Goal: Task Accomplishment & Management: Use online tool/utility

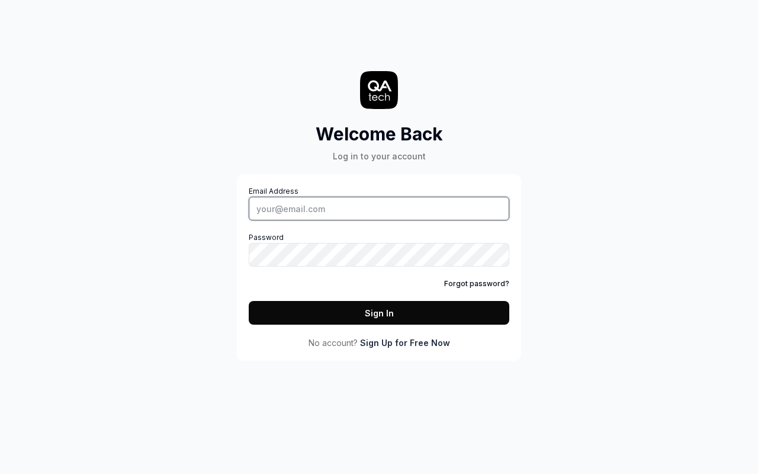
click at [379, 209] on input "Email Address" at bounding box center [379, 209] width 261 height 24
type input "[PERSON_NAME][EMAIL_ADDRESS][DOMAIN_NAME]"
click at [379, 313] on button "Sign In" at bounding box center [379, 313] width 261 height 24
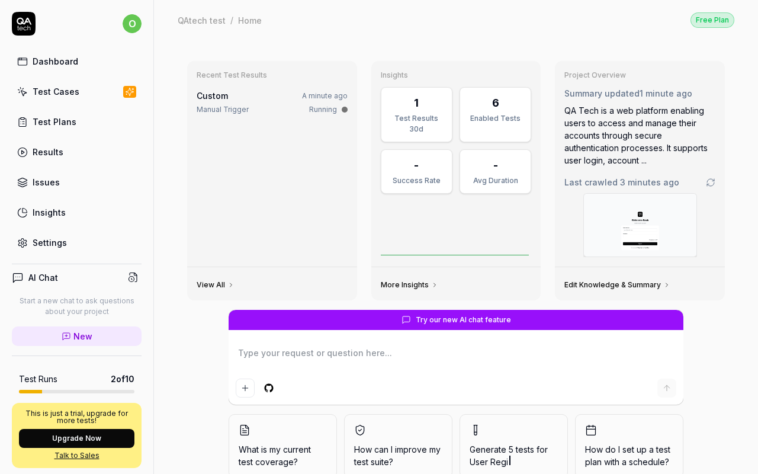
type textarea "*"
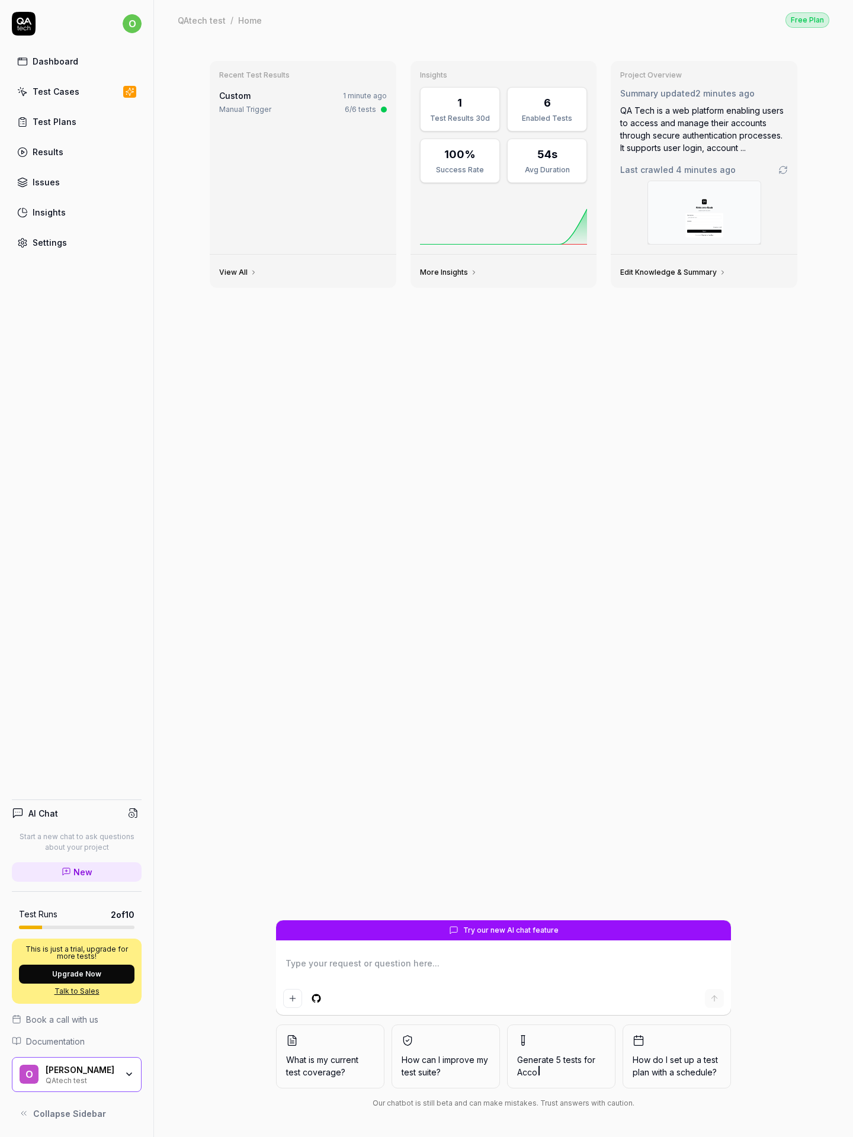
type textarea "*"
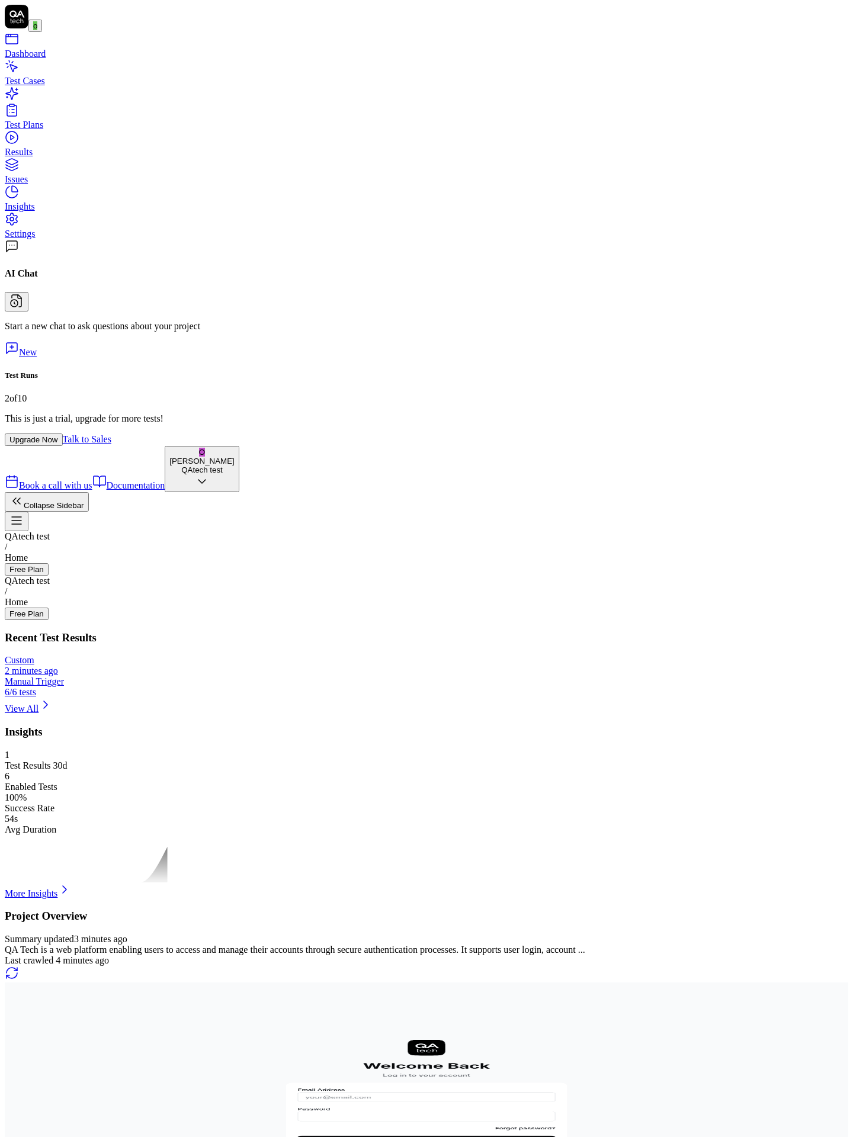
click at [18, 307] on circle at bounding box center [14, 303] width 7 height 7
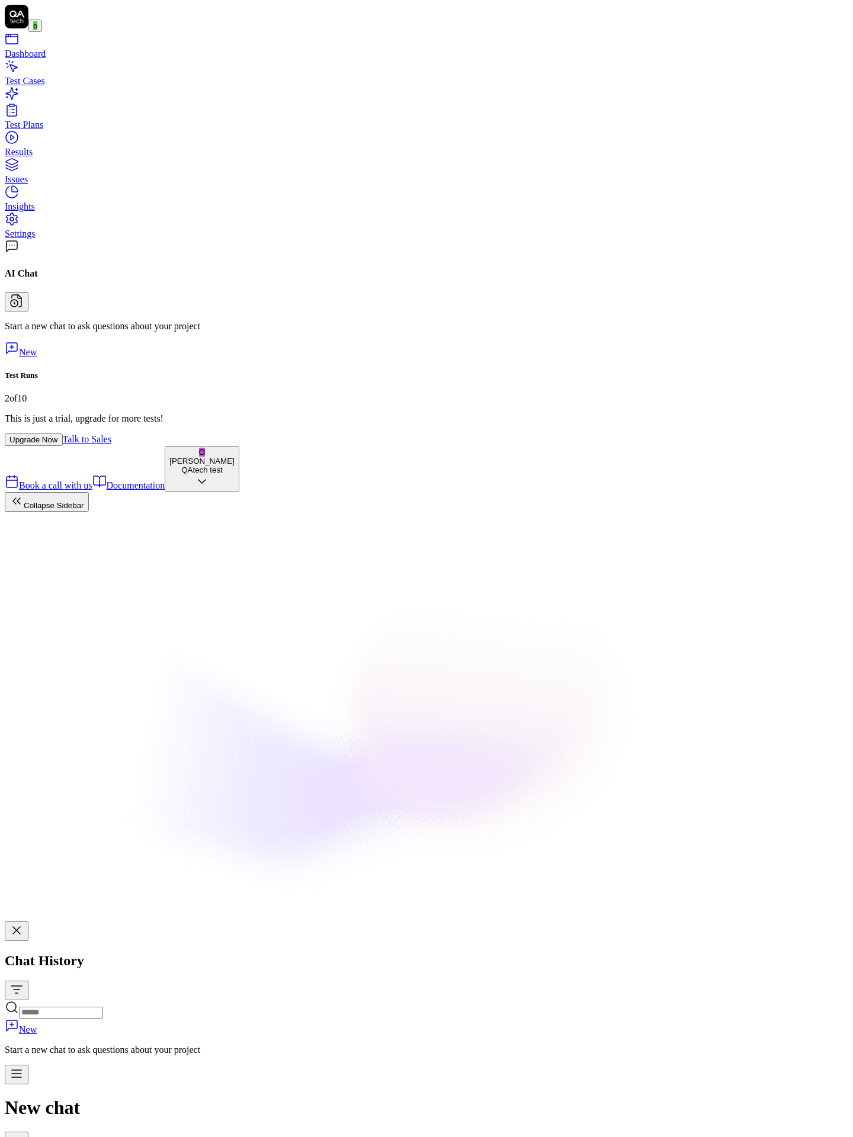
type textarea "*"
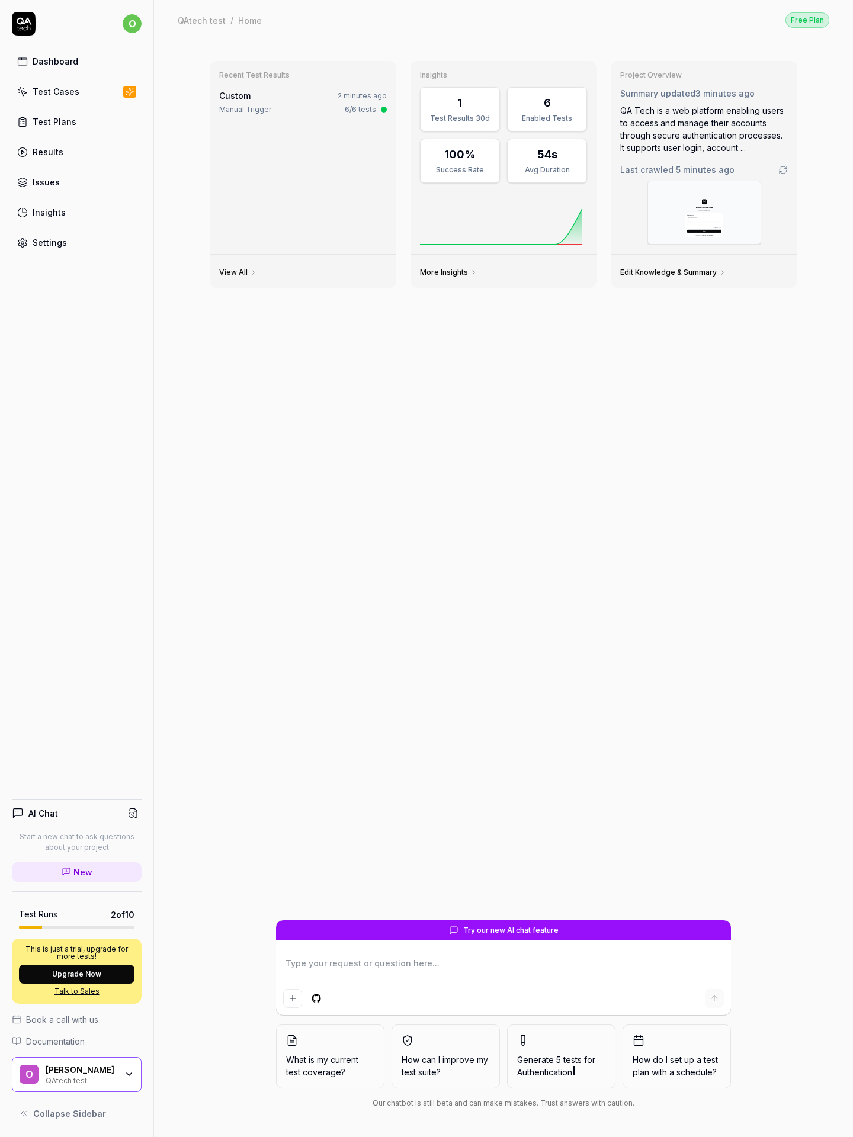
click at [808, 20] on div "Free Plan" at bounding box center [808, 19] width 44 height 15
type textarea "*"
click at [316, 999] on icon "button" at bounding box center [316, 998] width 11 height 11
click at [316, 999] on html "o Dashboard Test Cases Test Plans Results Issues Insights Settings AI Chat Star…" at bounding box center [426, 568] width 853 height 1137
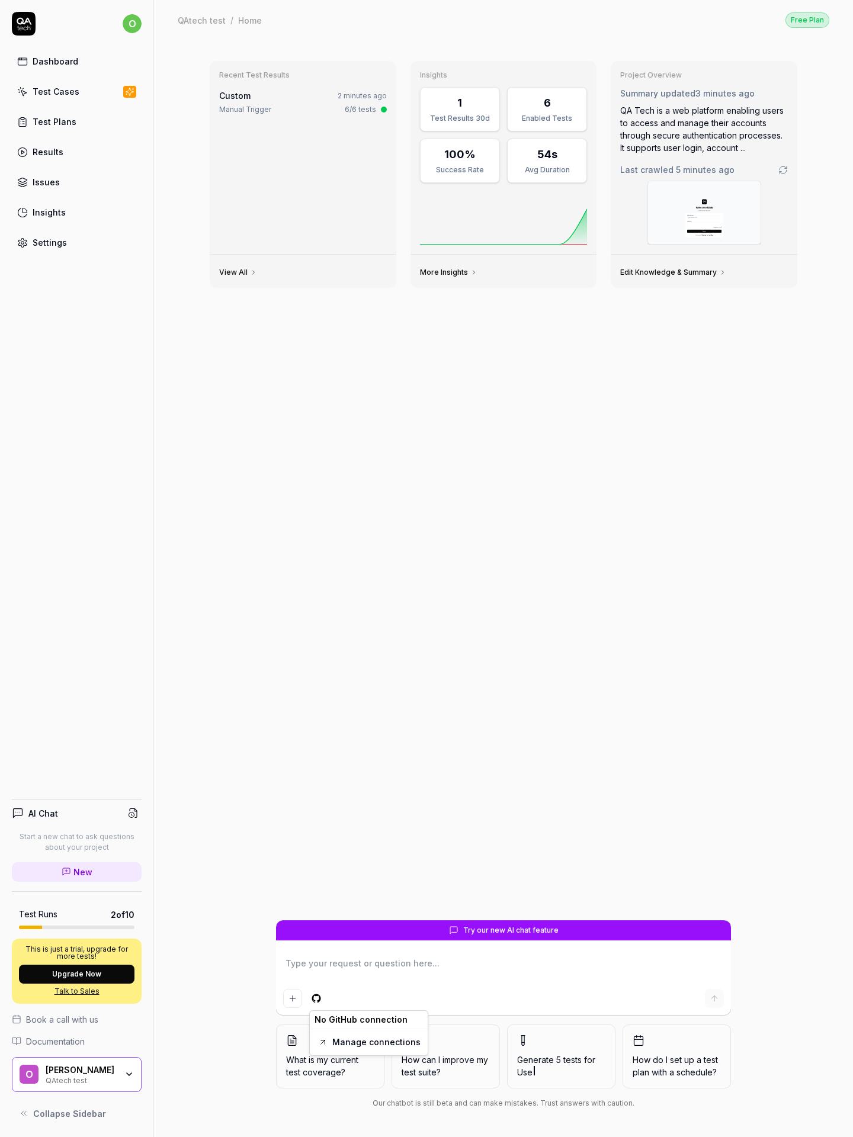
type textarea "*"
click at [76, 974] on button "Upgrade Now" at bounding box center [77, 974] width 116 height 19
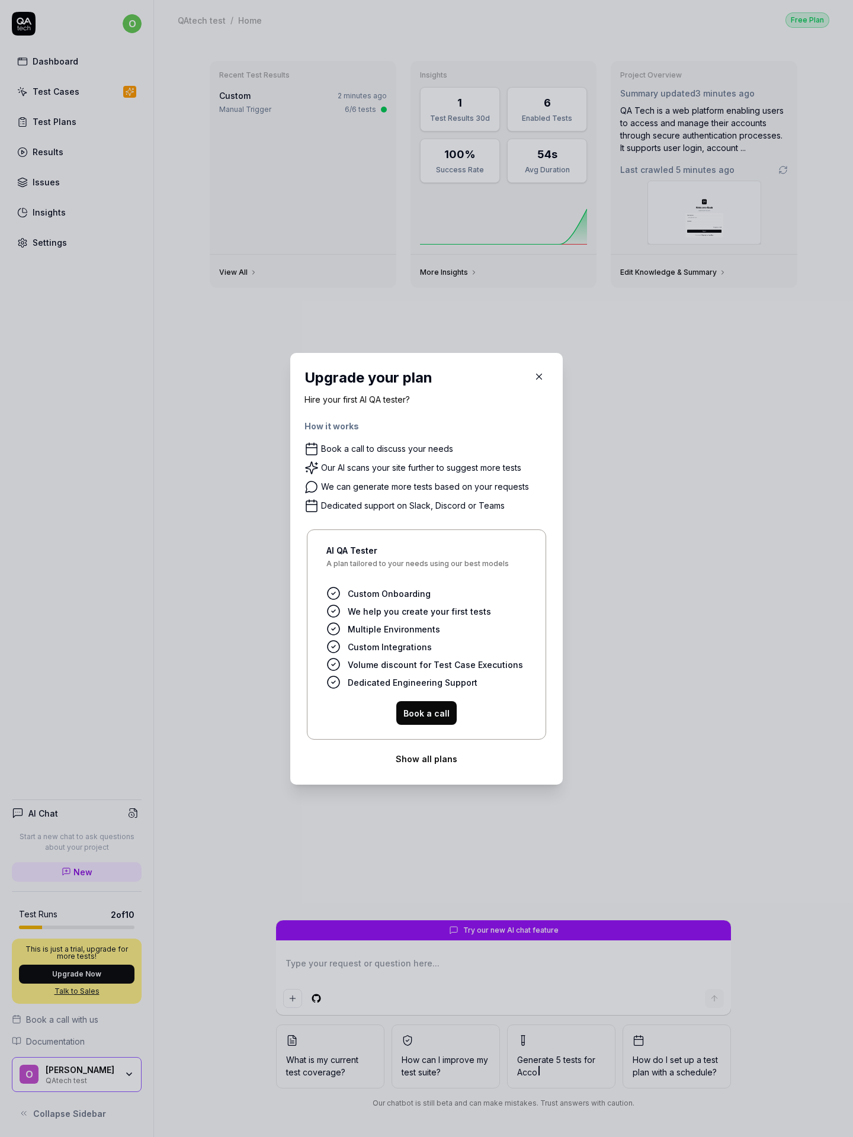
type textarea "*"
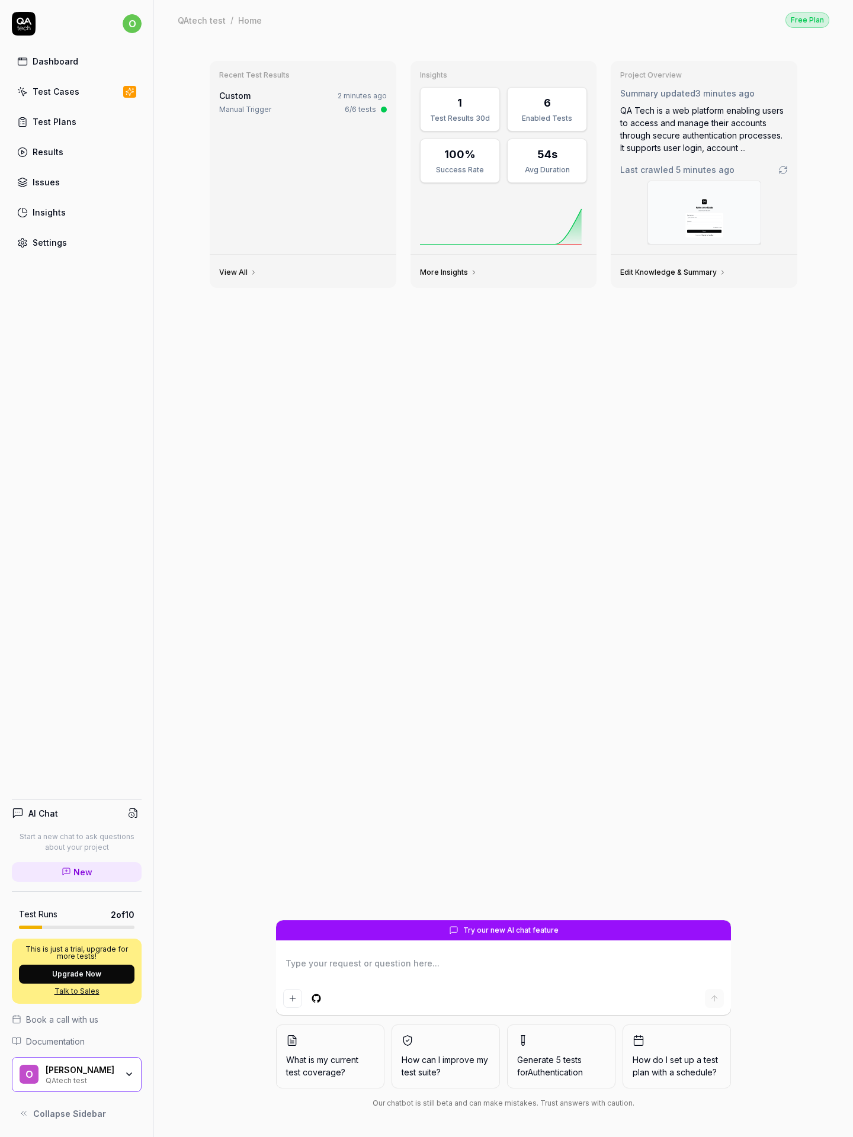
click at [704, 213] on img at bounding box center [704, 212] width 113 height 63
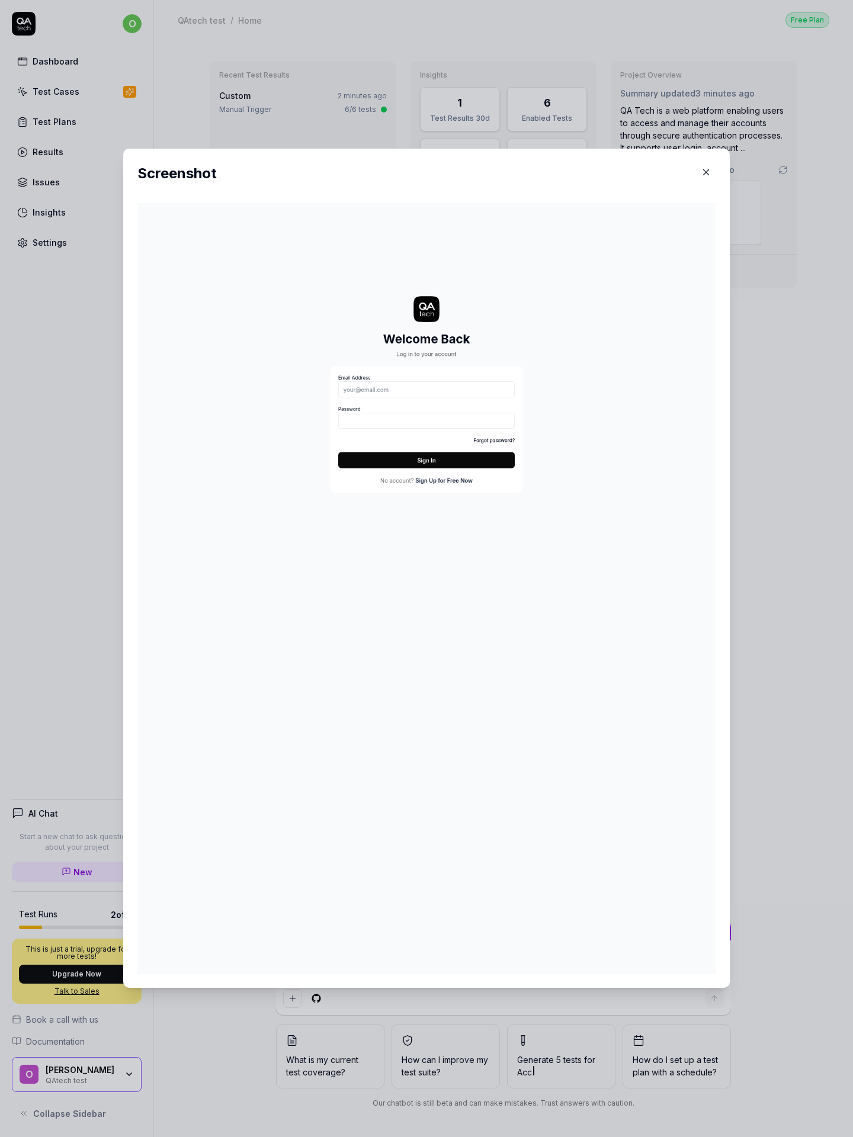
type textarea "*"
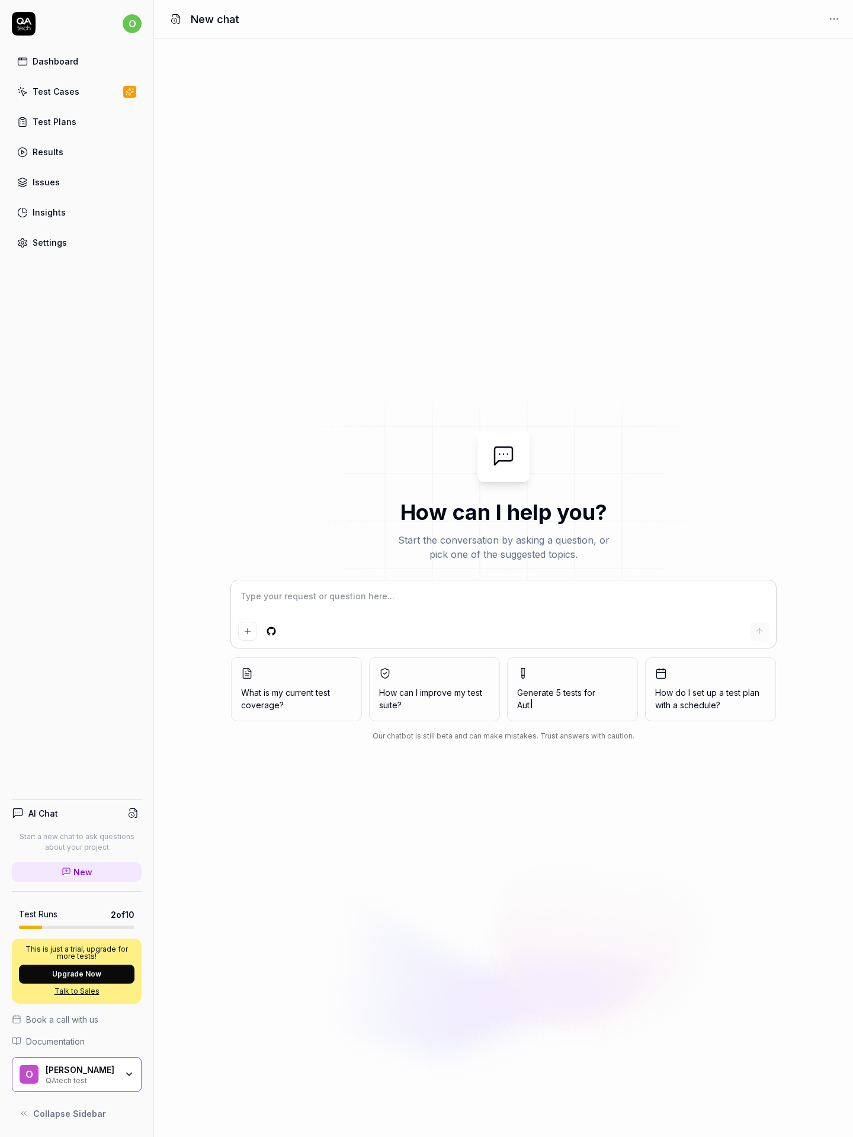
type textarea "*"
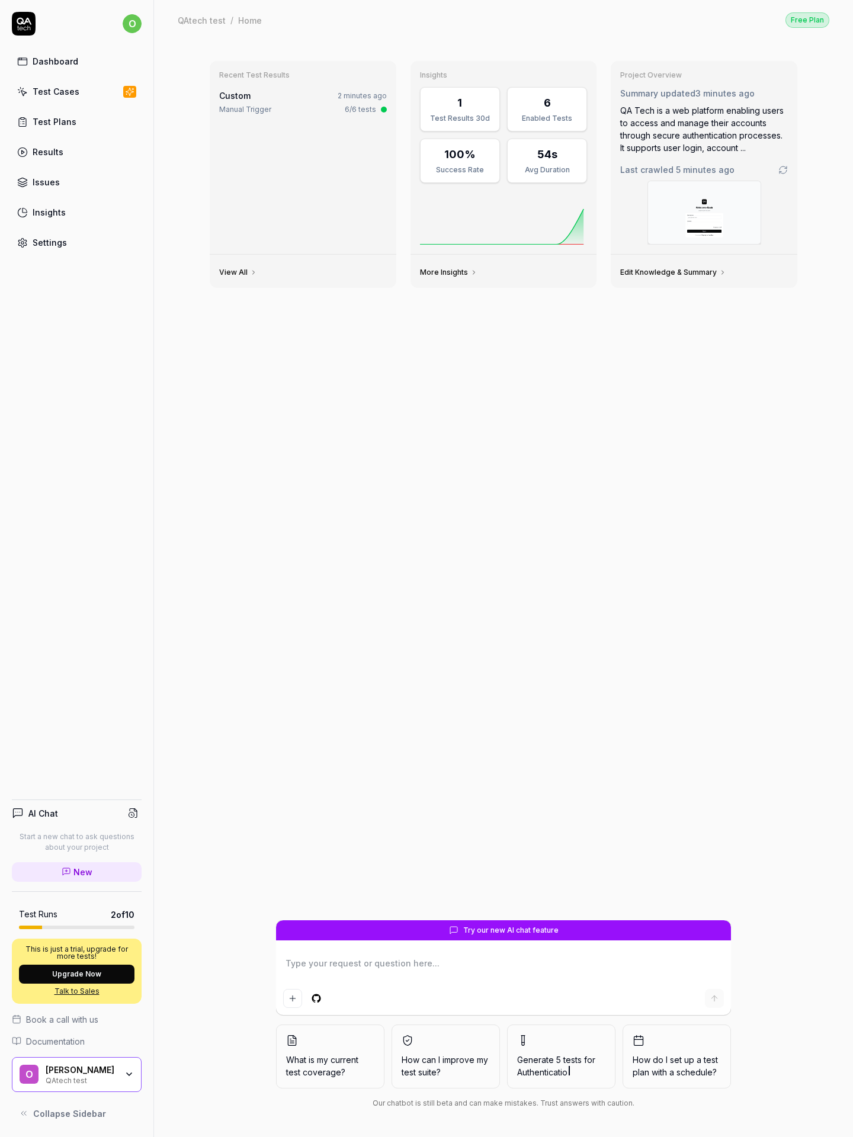
click at [76, 1075] on div "[PERSON_NAME]" at bounding box center [81, 1070] width 71 height 11
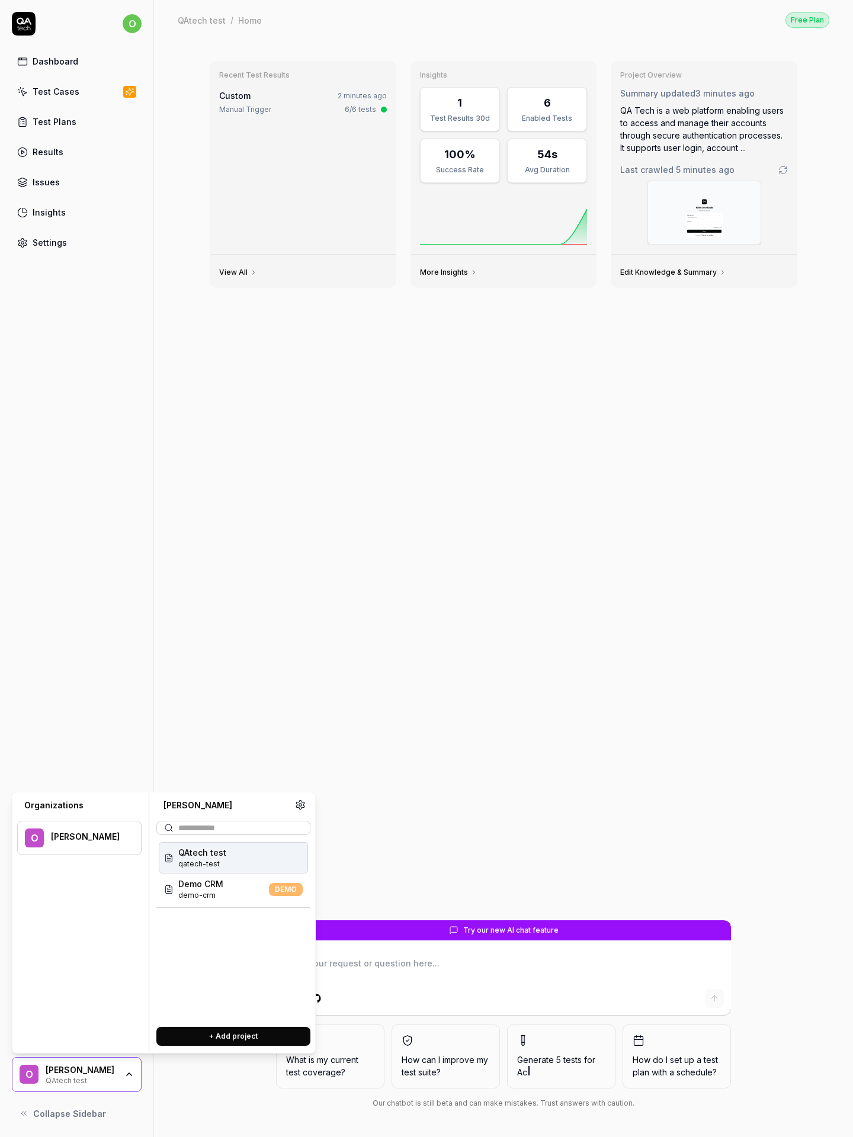
type textarea "*"
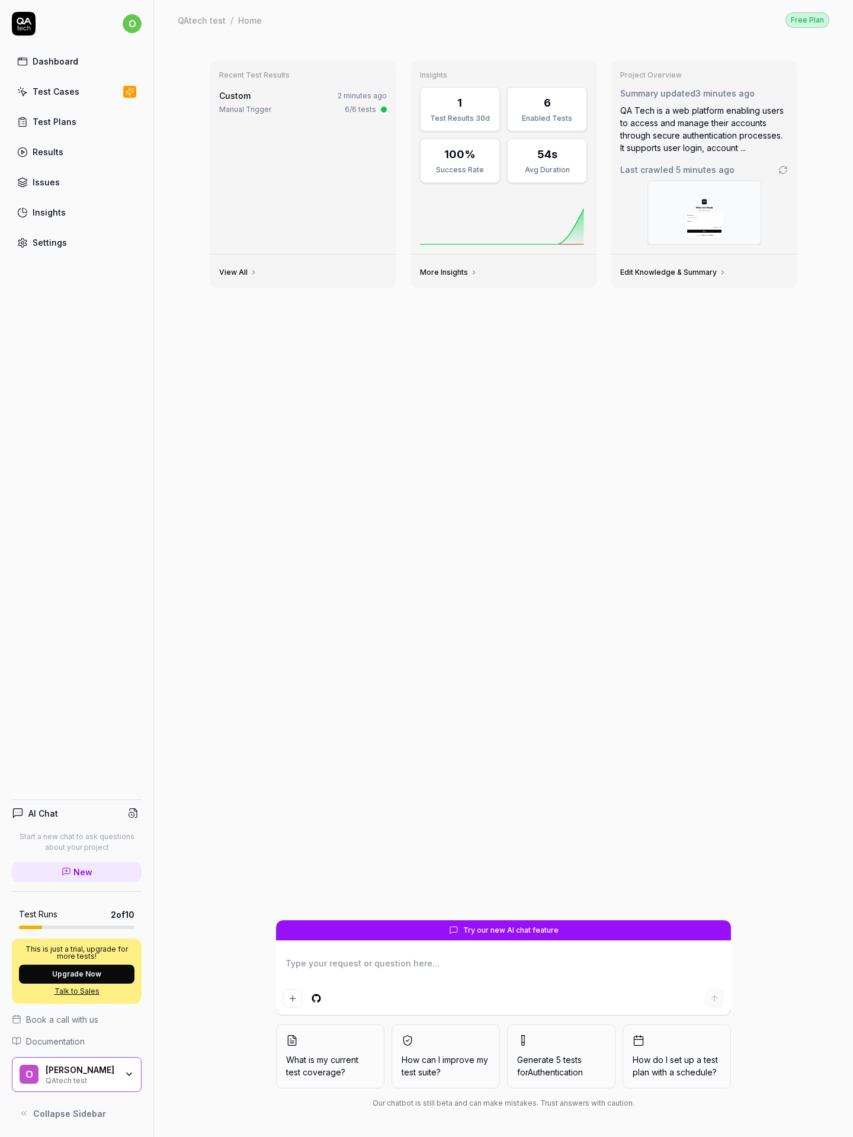
click at [704, 129] on div "QA Tech is a web platform enabling users to access and manage their accounts th…" at bounding box center [704, 129] width 168 height 50
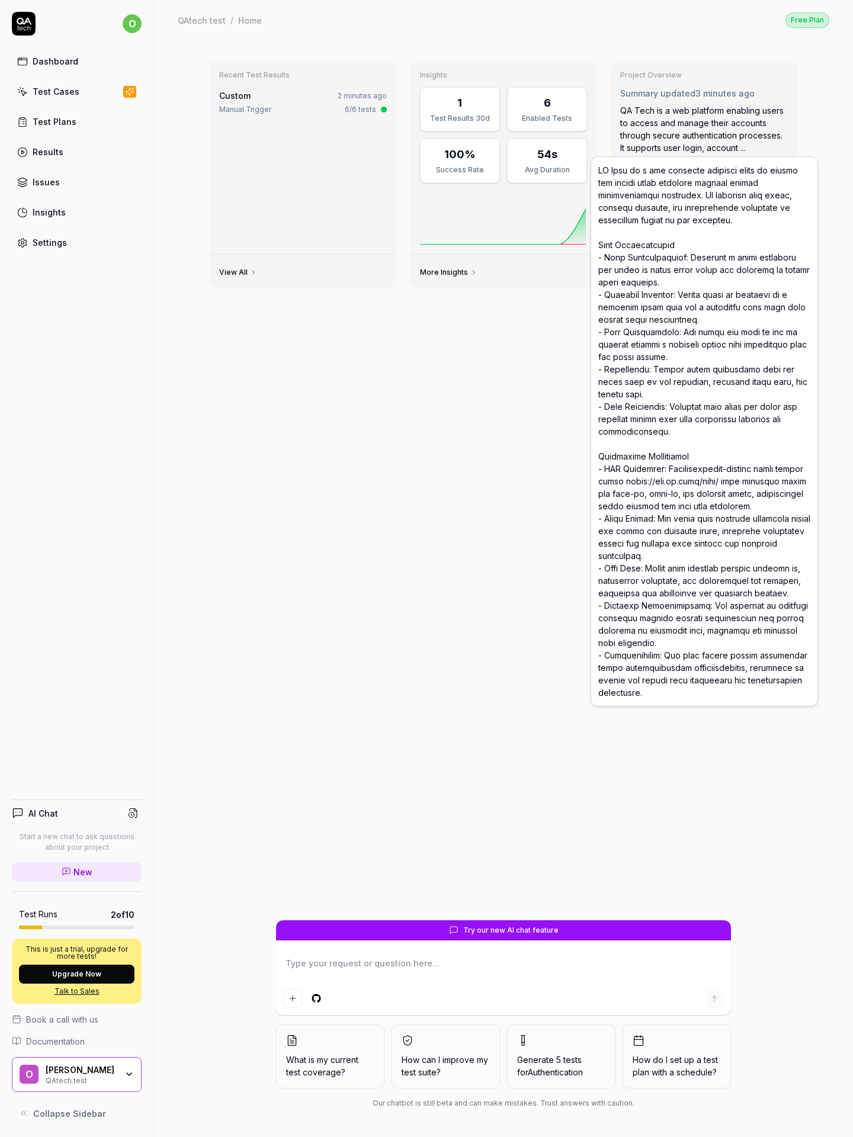
click at [704, 129] on div "QA Tech is a web platform enabling users to access and manage their accounts th…" at bounding box center [704, 129] width 168 height 50
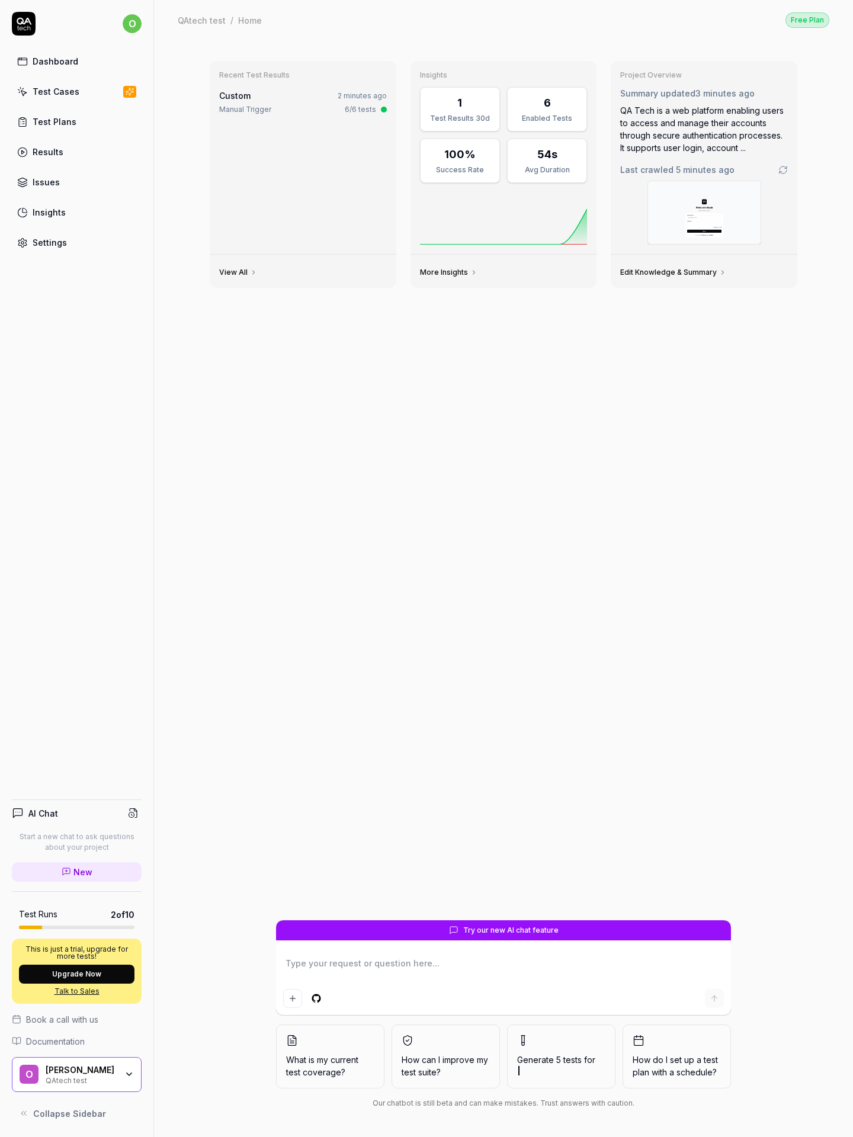
type textarea "*"
click at [76, 1114] on span "Collapse Sidebar" at bounding box center [69, 1114] width 73 height 12
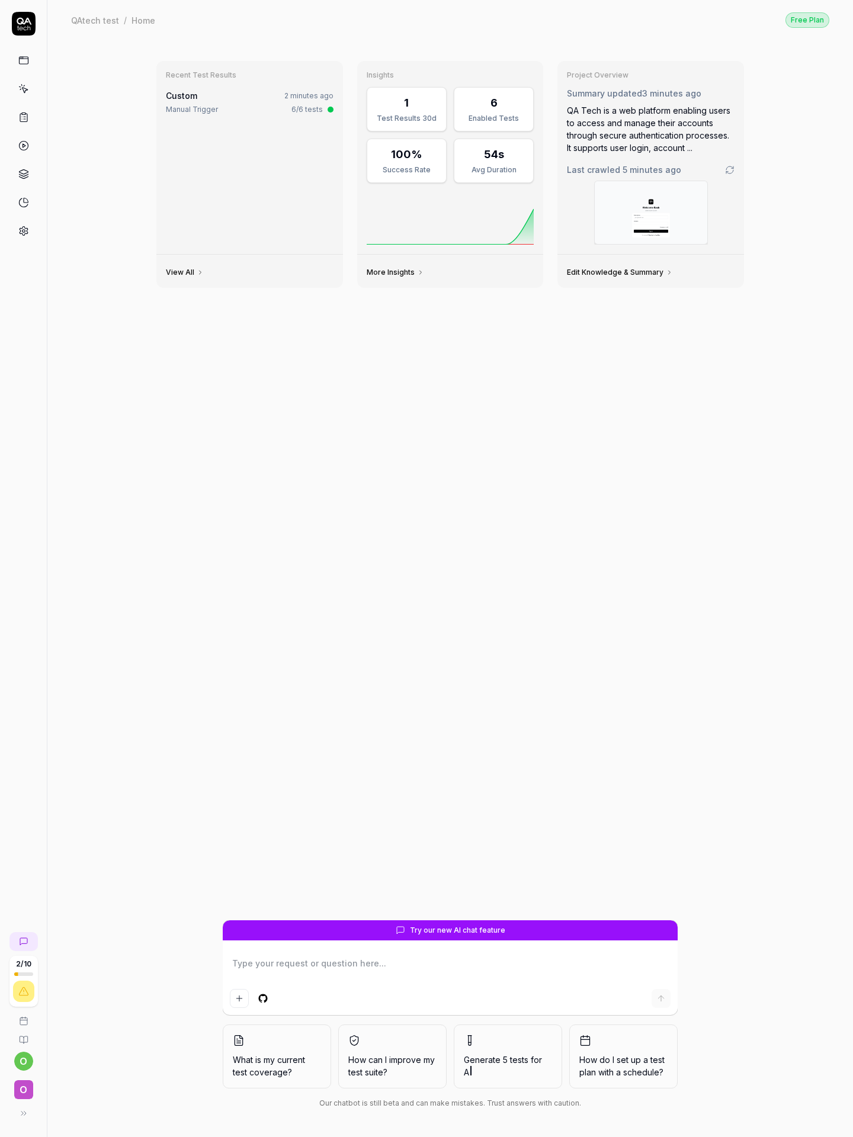
type textarea "*"
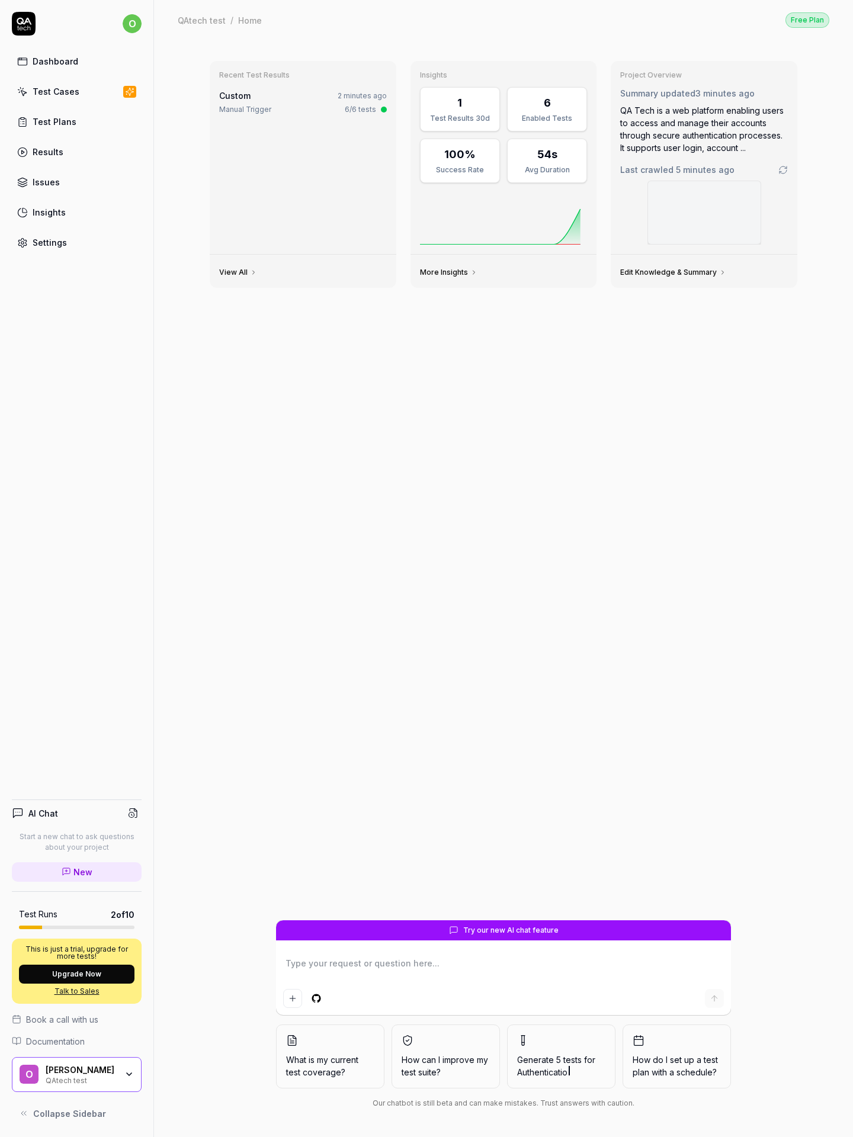
click at [132, 24] on span "o" at bounding box center [132, 23] width 19 height 19
click at [132, 24] on html "o Dashboard Test Cases Test Plans Results Issues Insights Settings AI Chat Star…" at bounding box center [426, 568] width 853 height 1137
type textarea "*"
click at [363, 95] on time "2 minutes ago" at bounding box center [362, 95] width 49 height 9
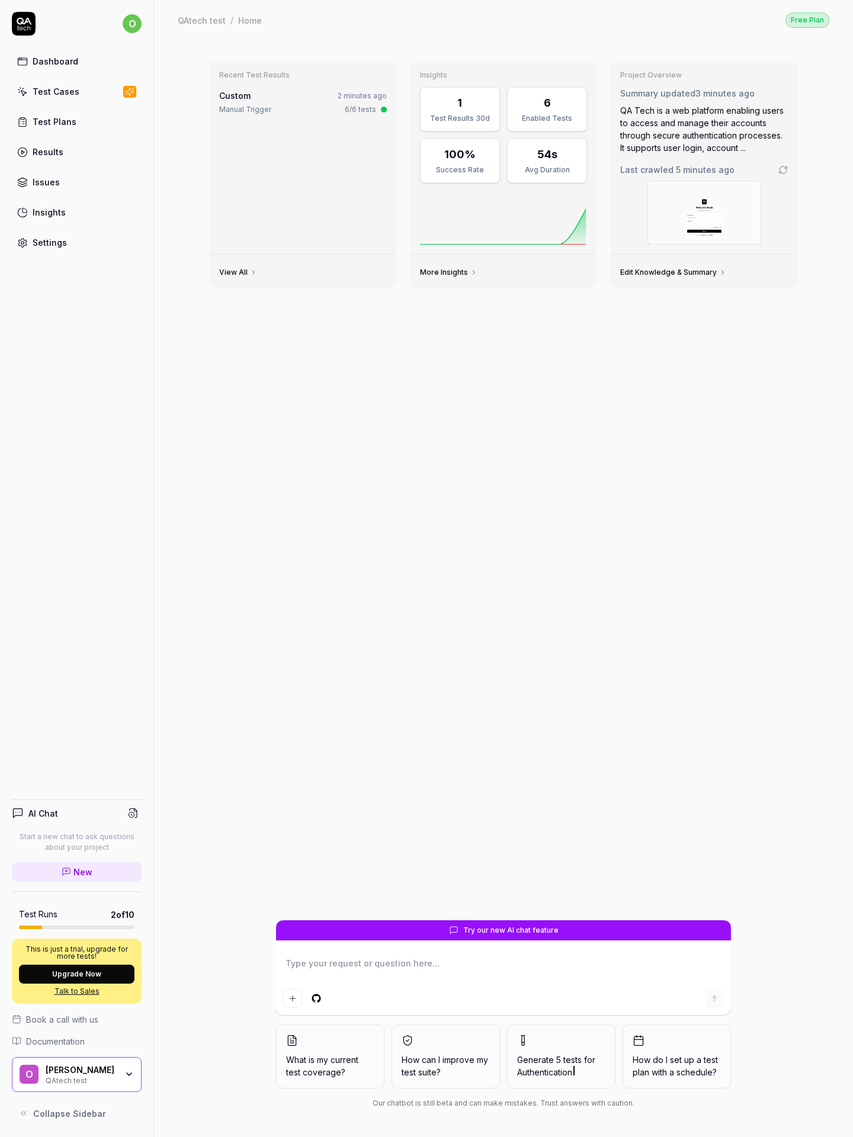
type textarea "*"
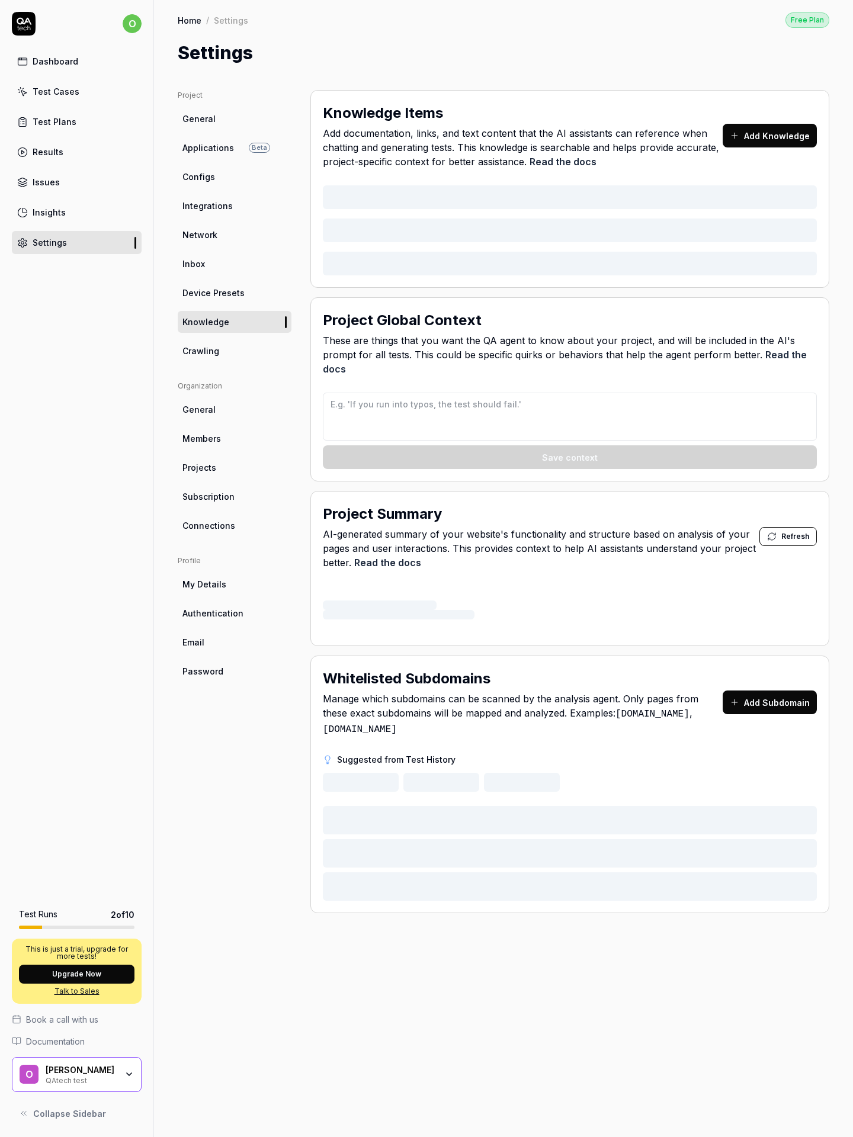
type textarea "*"
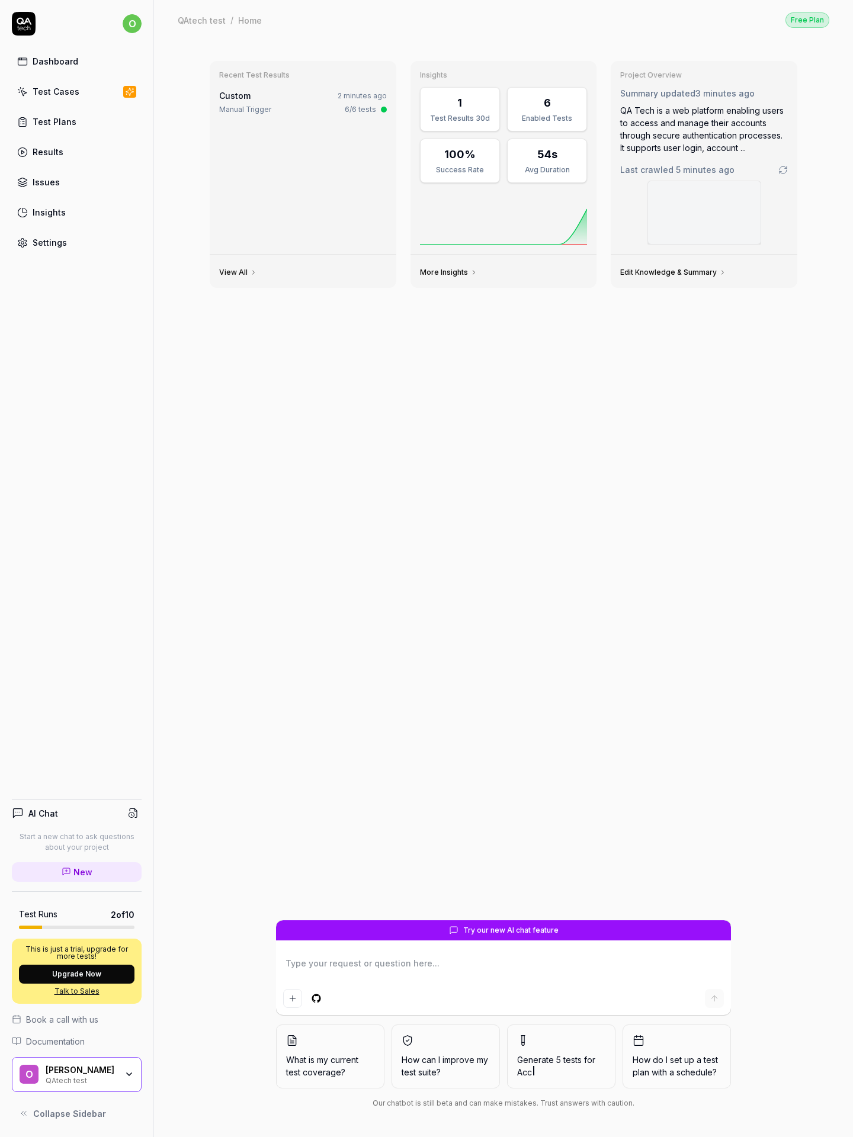
type textarea "*"
